Goal: Task Accomplishment & Management: Use online tool/utility

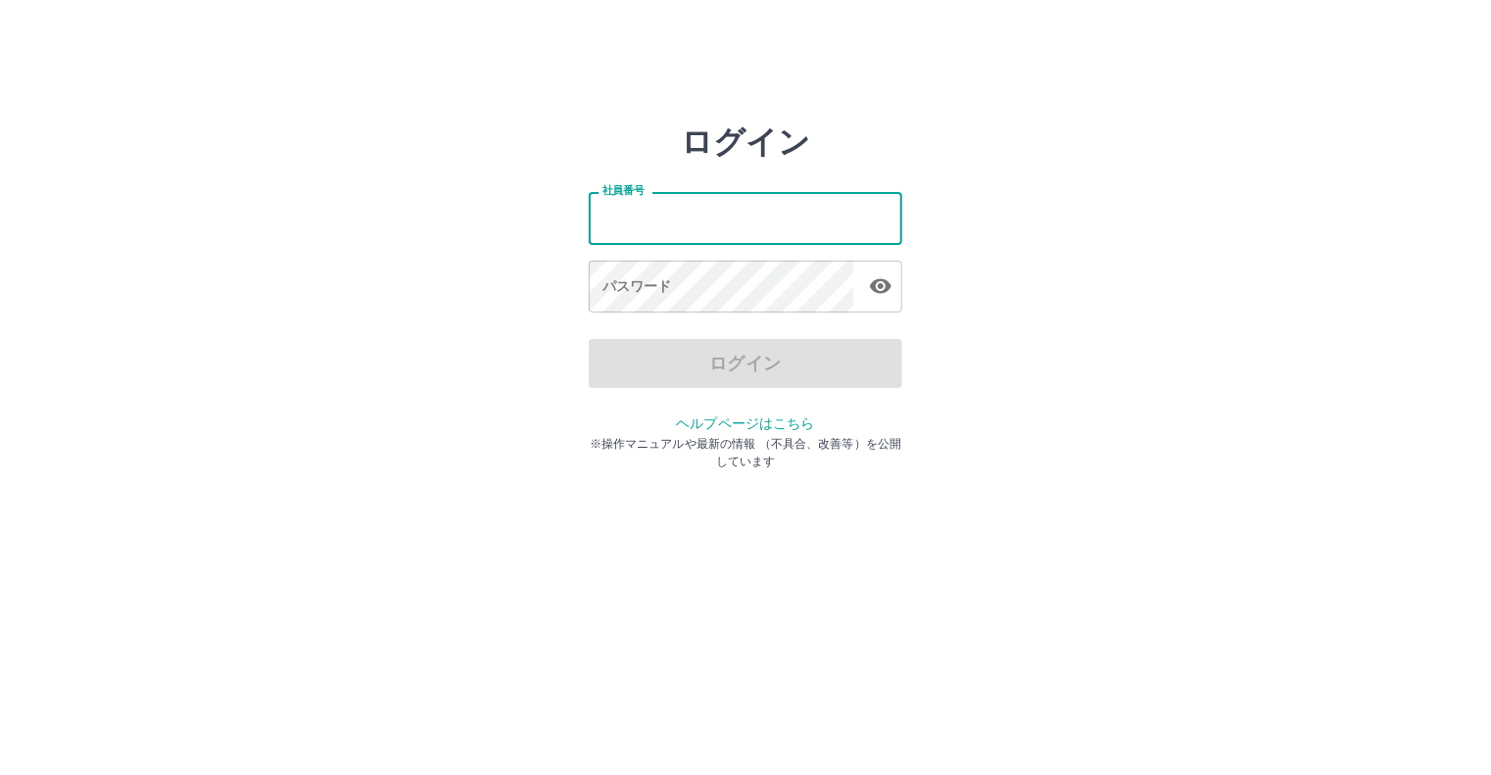
click at [720, 217] on input "社員番号" at bounding box center [746, 218] width 314 height 52
type input "*******"
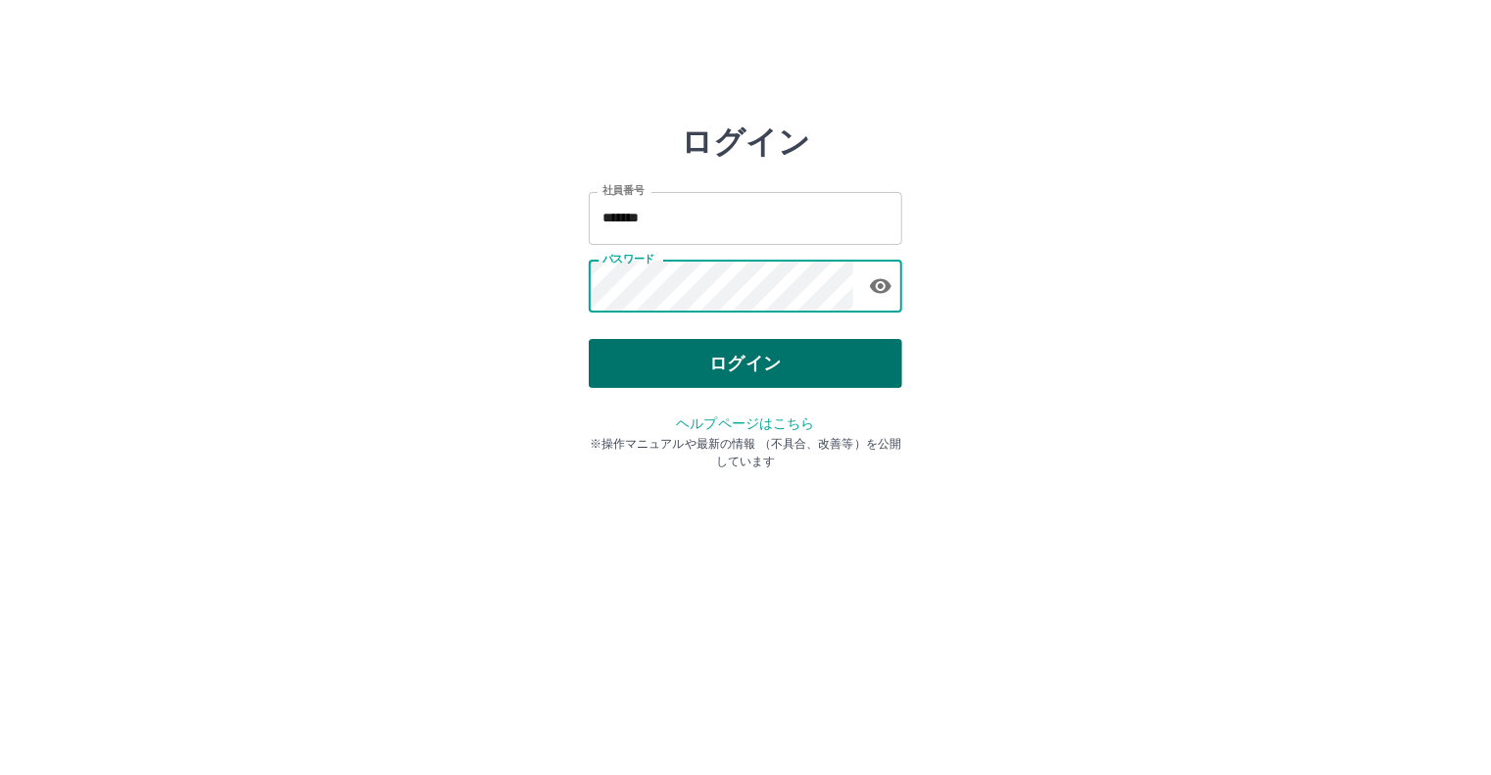
click at [858, 354] on button "ログイン" at bounding box center [746, 363] width 314 height 49
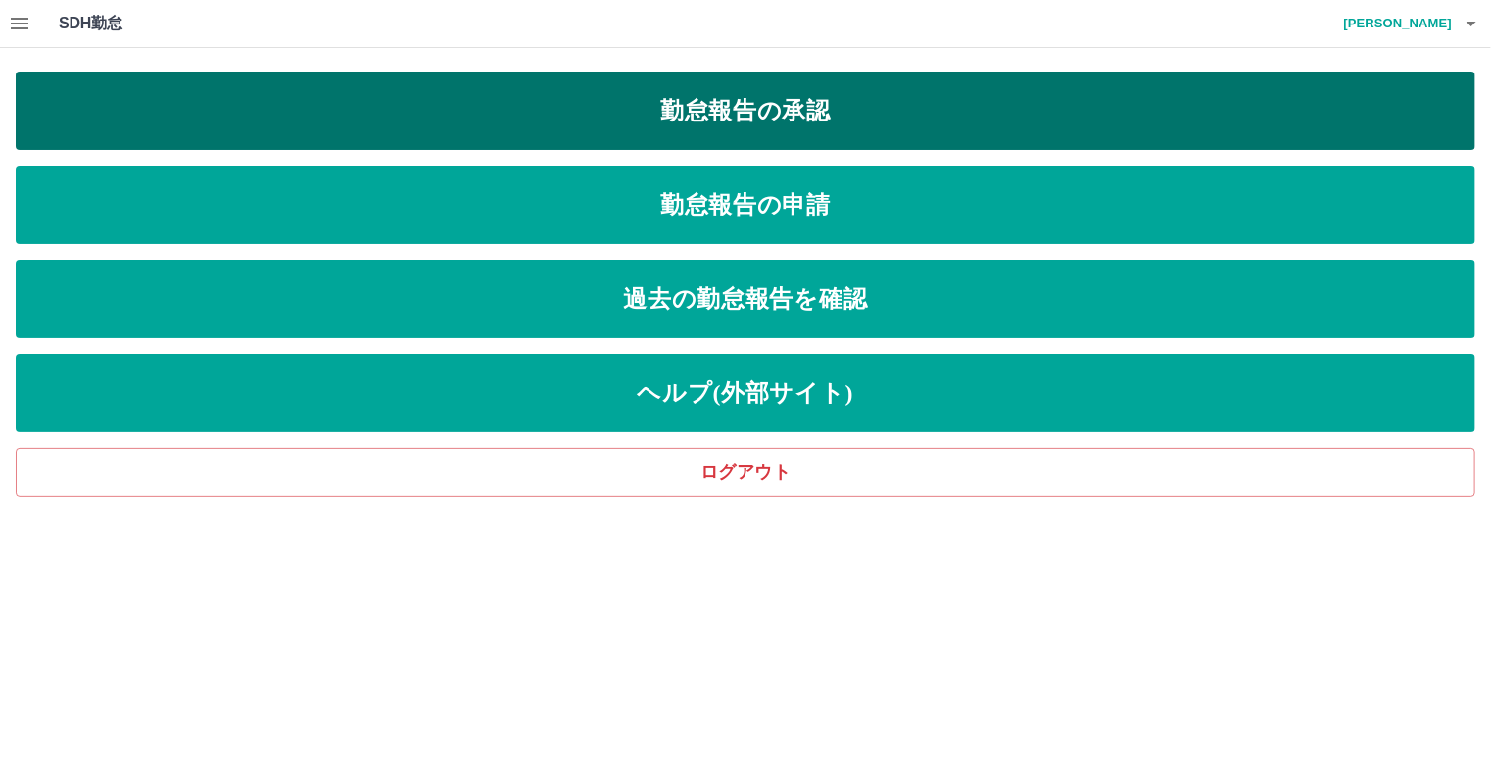
click at [785, 132] on link "勤怠報告の承認" at bounding box center [746, 111] width 1460 height 78
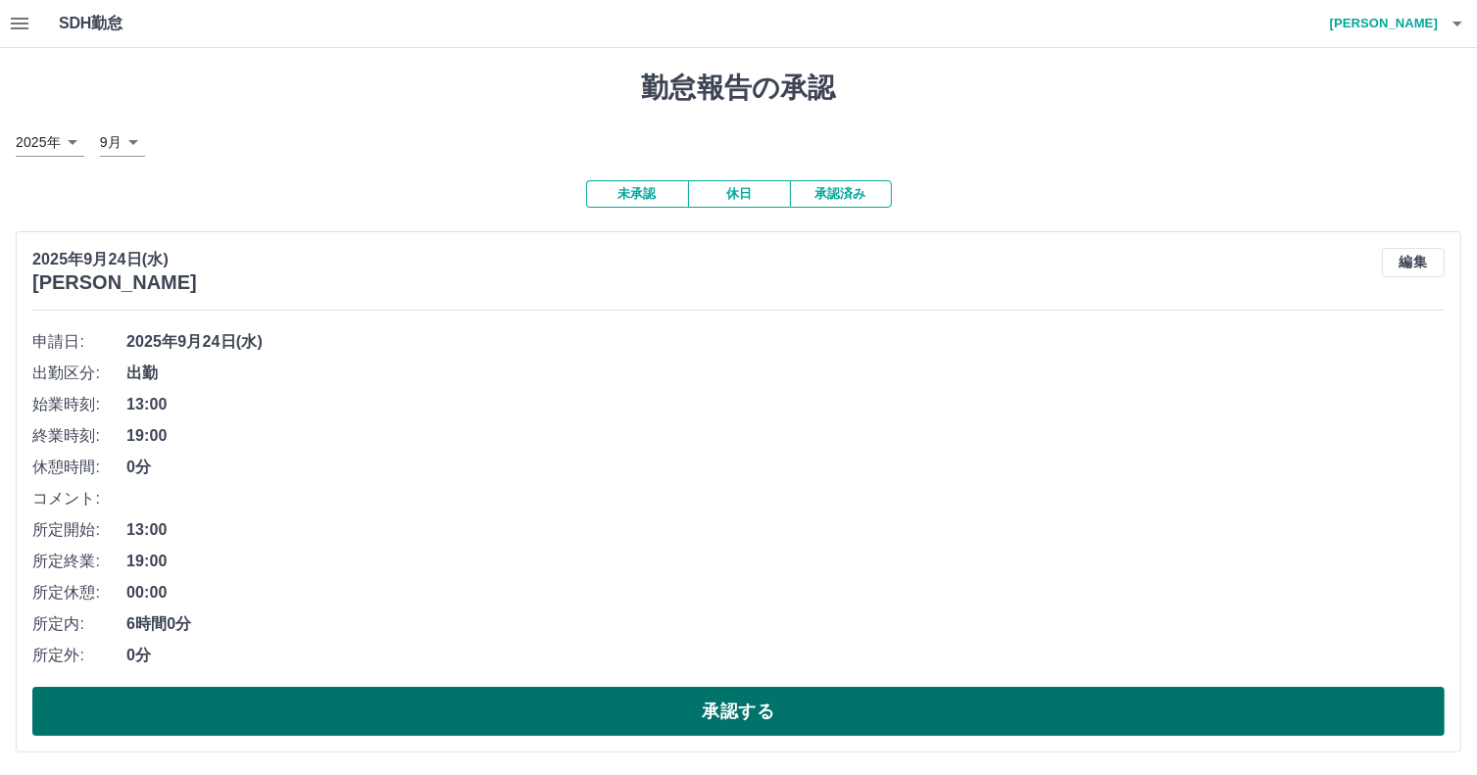
click at [632, 704] on button "承認する" at bounding box center [738, 711] width 1412 height 49
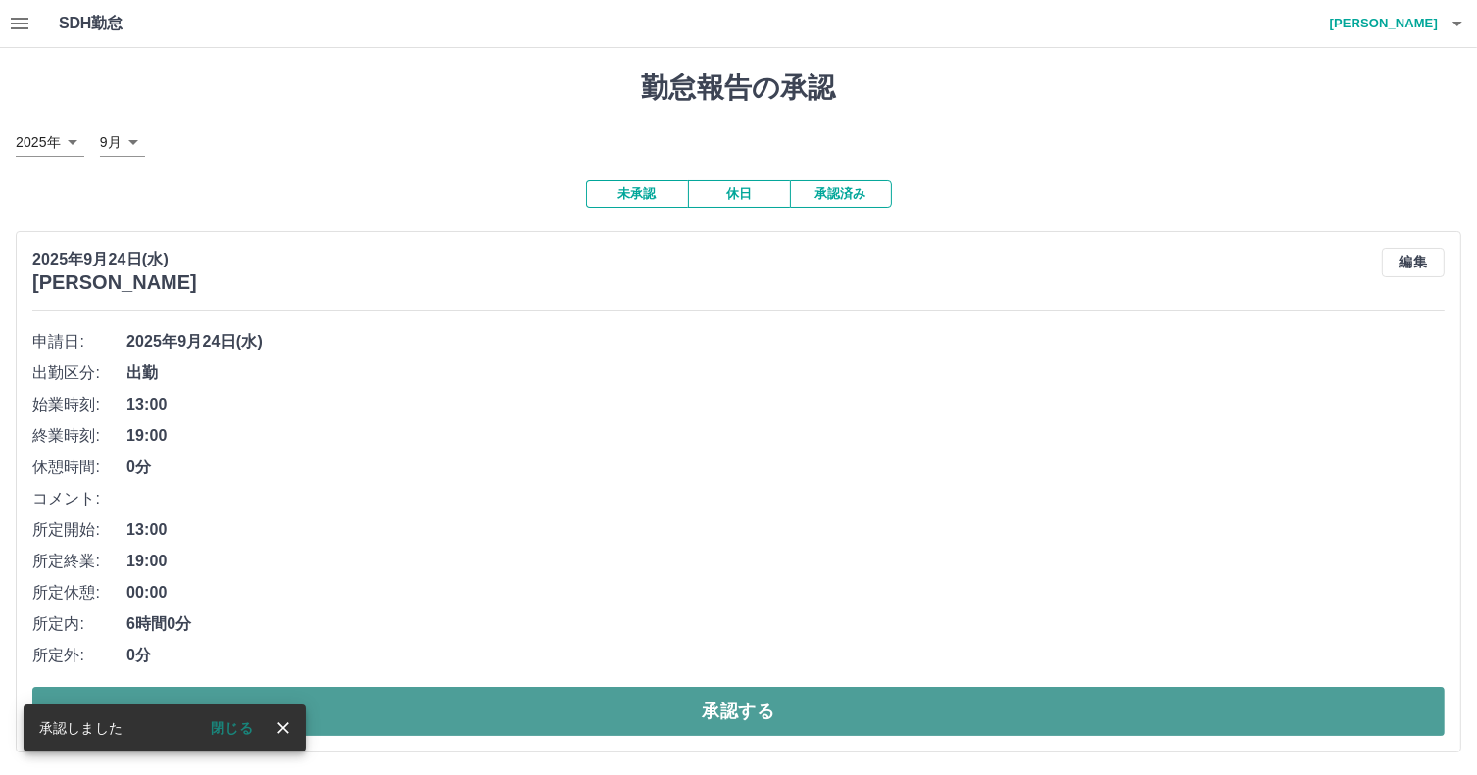
click at [634, 704] on button "承認する" at bounding box center [738, 711] width 1412 height 49
